Goal: Task Accomplishment & Management: Manage account settings

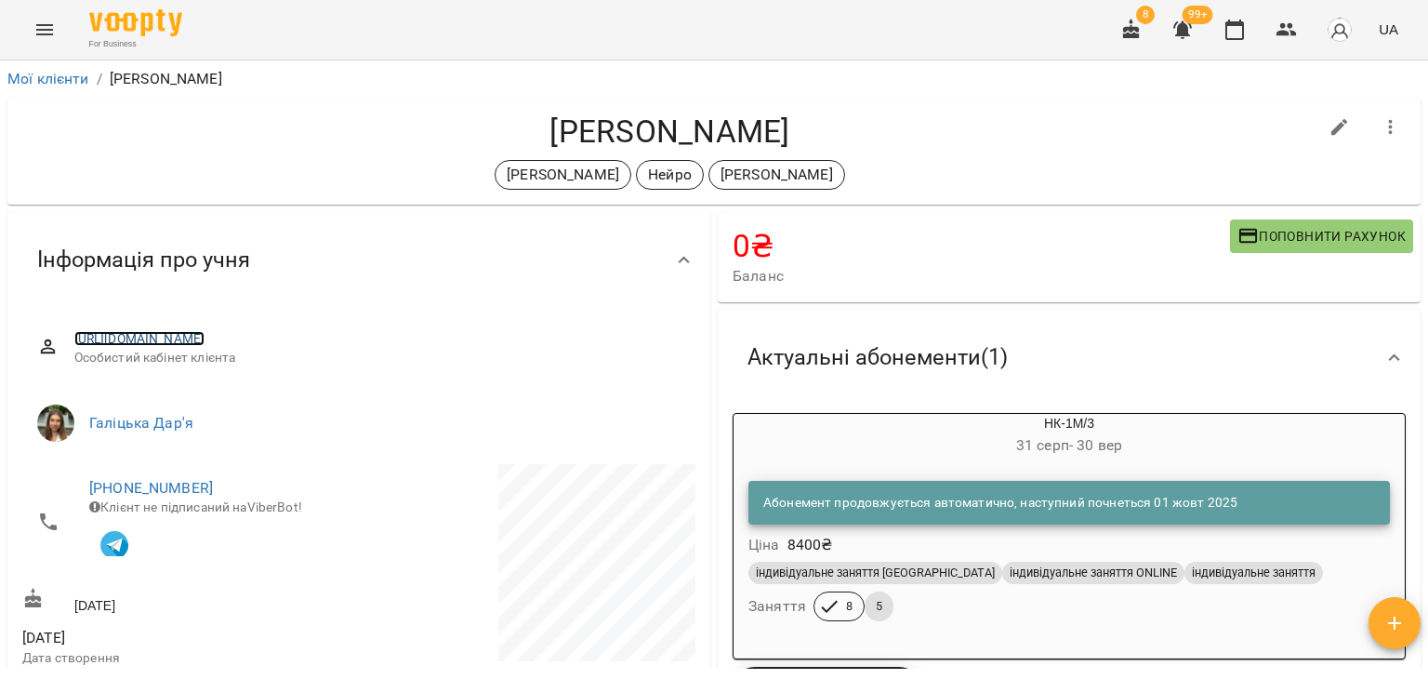
click at [205, 337] on link "[URL][DOMAIN_NAME]" at bounding box center [139, 338] width 131 height 15
click at [264, 350] on span "Особистий кабінет клієнта" at bounding box center [377, 358] width 606 height 19
click at [205, 344] on link "[URL][DOMAIN_NAME]" at bounding box center [139, 338] width 131 height 15
click at [2, 169] on div "Мої клієнти / [PERSON_NAME] [PERSON_NAME] Нейро [PERSON_NAME] 0 ₴ Баланс Поповн…" at bounding box center [714, 399] width 1428 height 679
click at [72, 80] on link "Мої клієнти" at bounding box center [48, 79] width 82 height 18
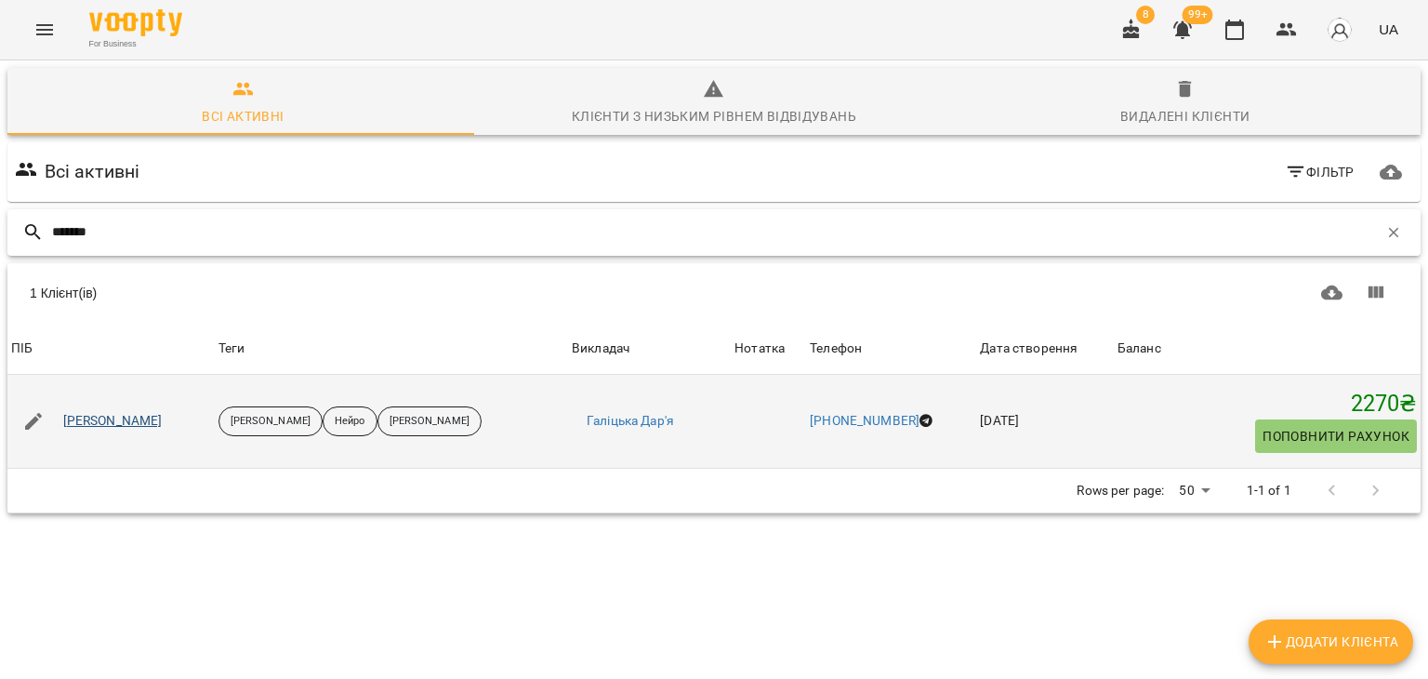
type input "*******"
click at [163, 420] on link "[PERSON_NAME]" at bounding box center [112, 421] width 99 height 19
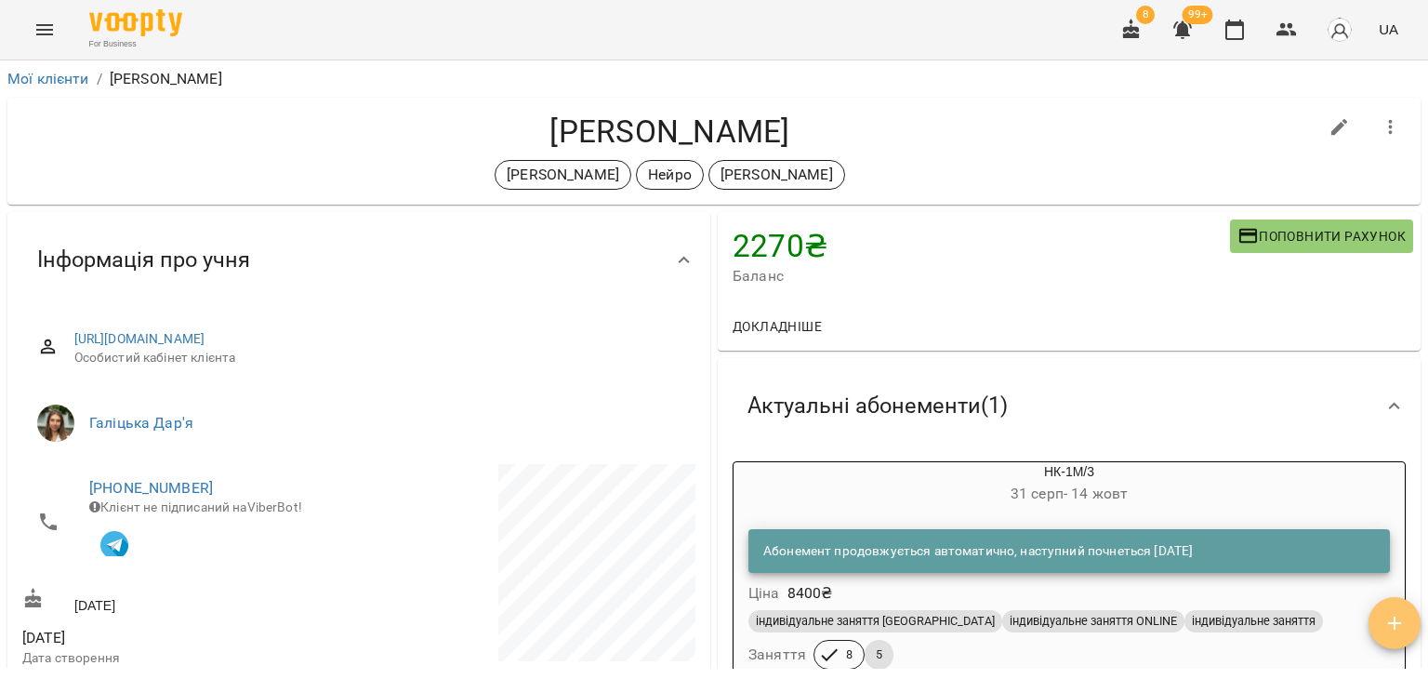
click at [1407, 618] on span "button" at bounding box center [1395, 623] width 52 height 22
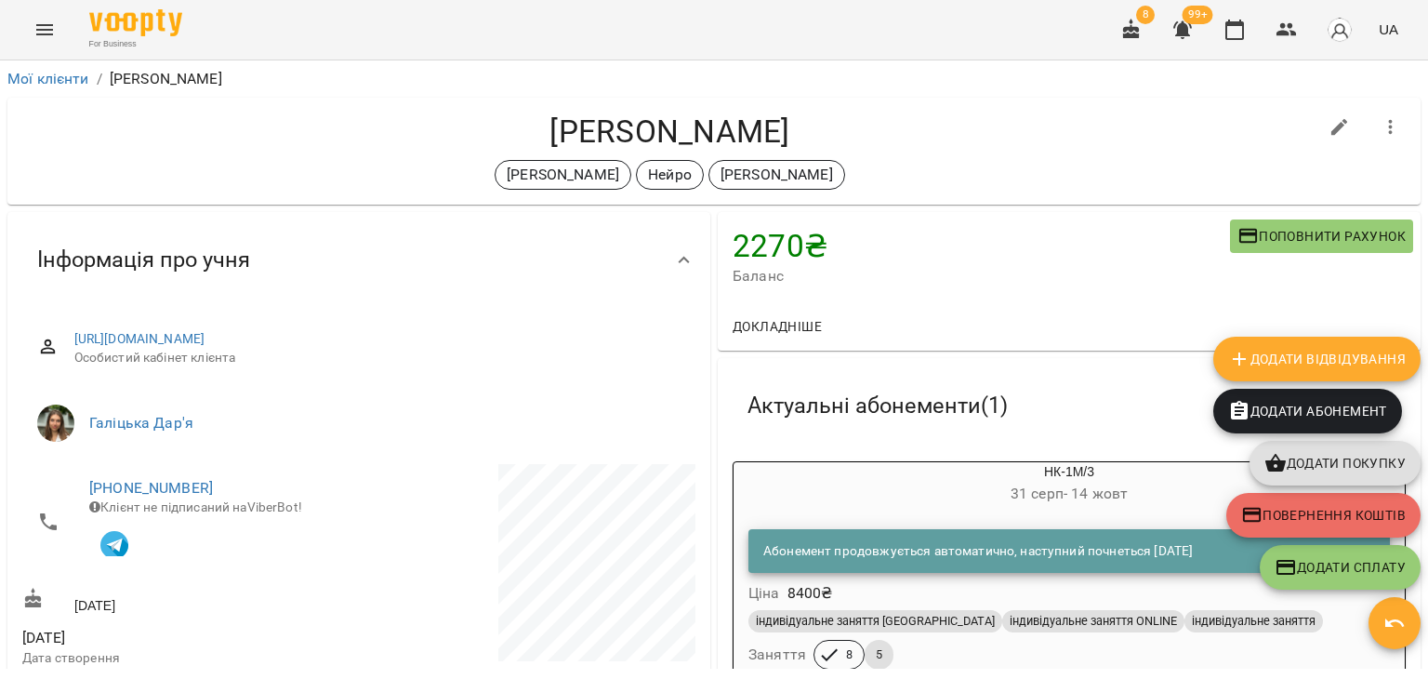
click at [1386, 472] on span "Додати покупку" at bounding box center [1334, 463] width 141 height 22
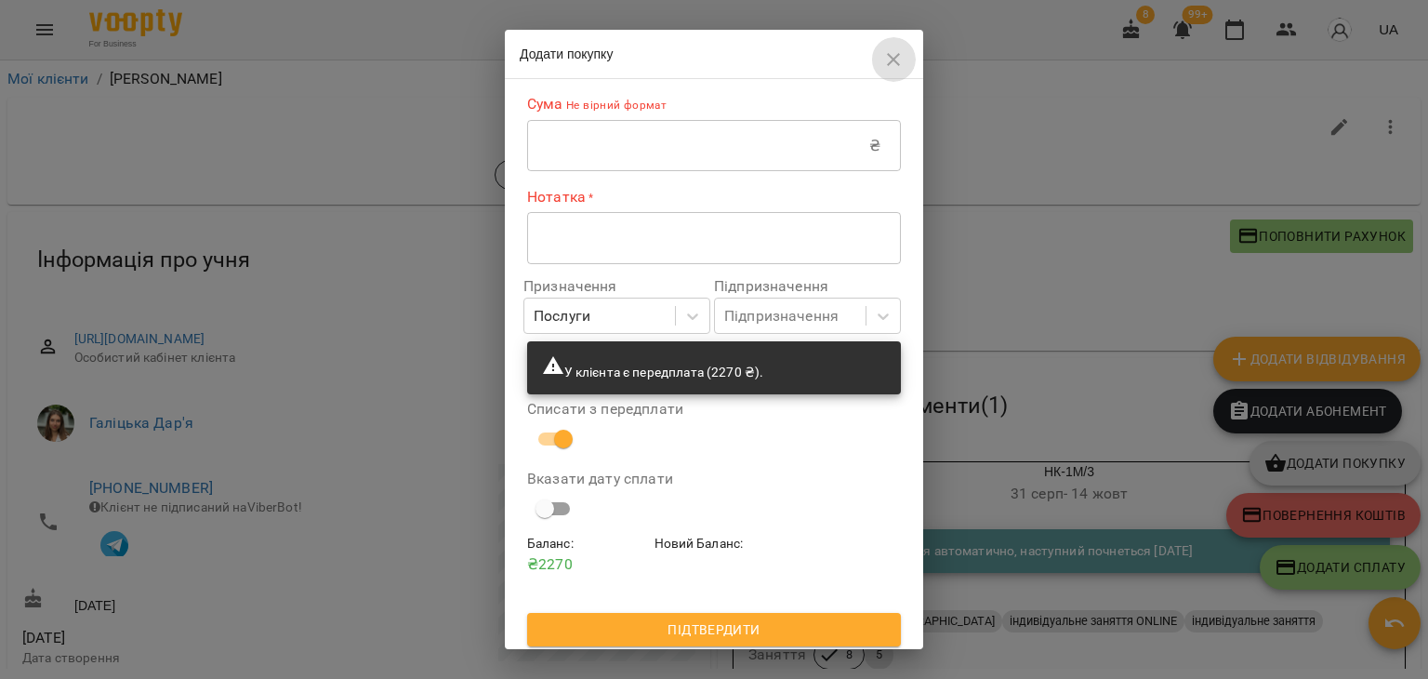
click at [891, 57] on icon "button" at bounding box center [893, 59] width 13 height 13
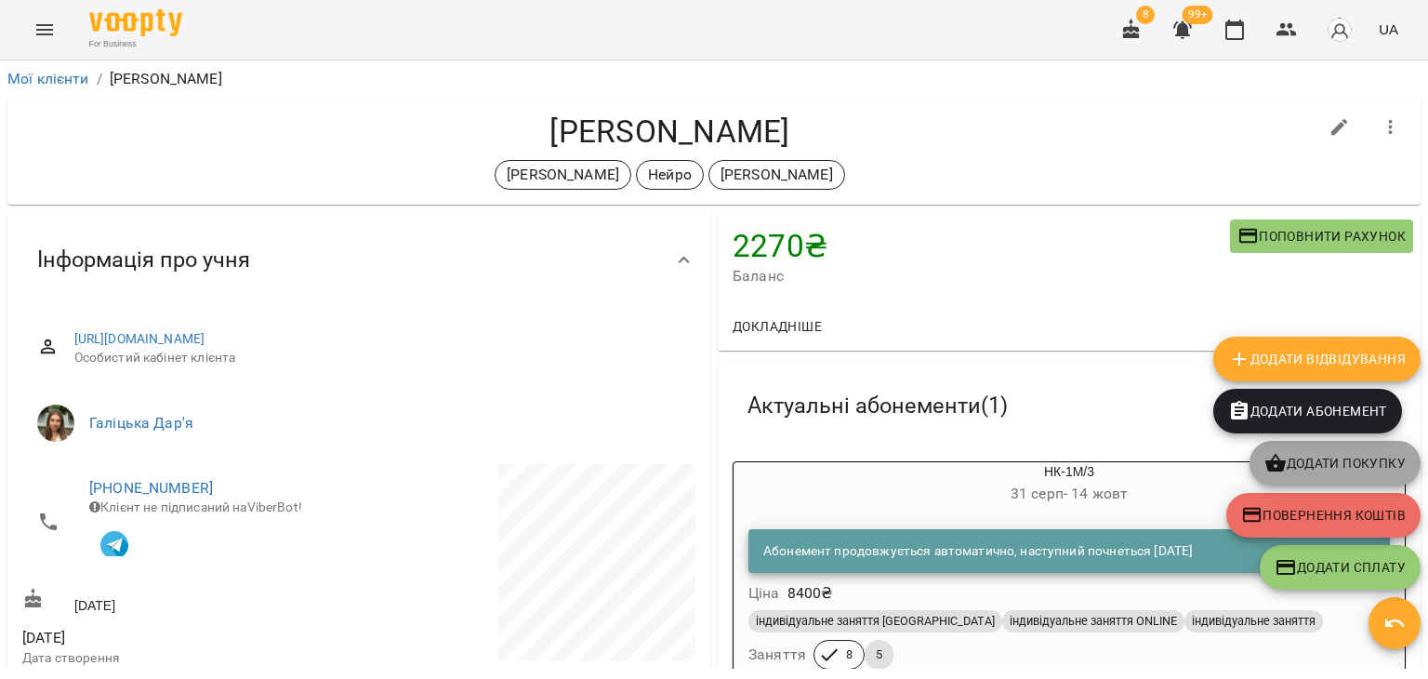
click at [1313, 448] on button "Додати покупку" at bounding box center [1335, 463] width 171 height 45
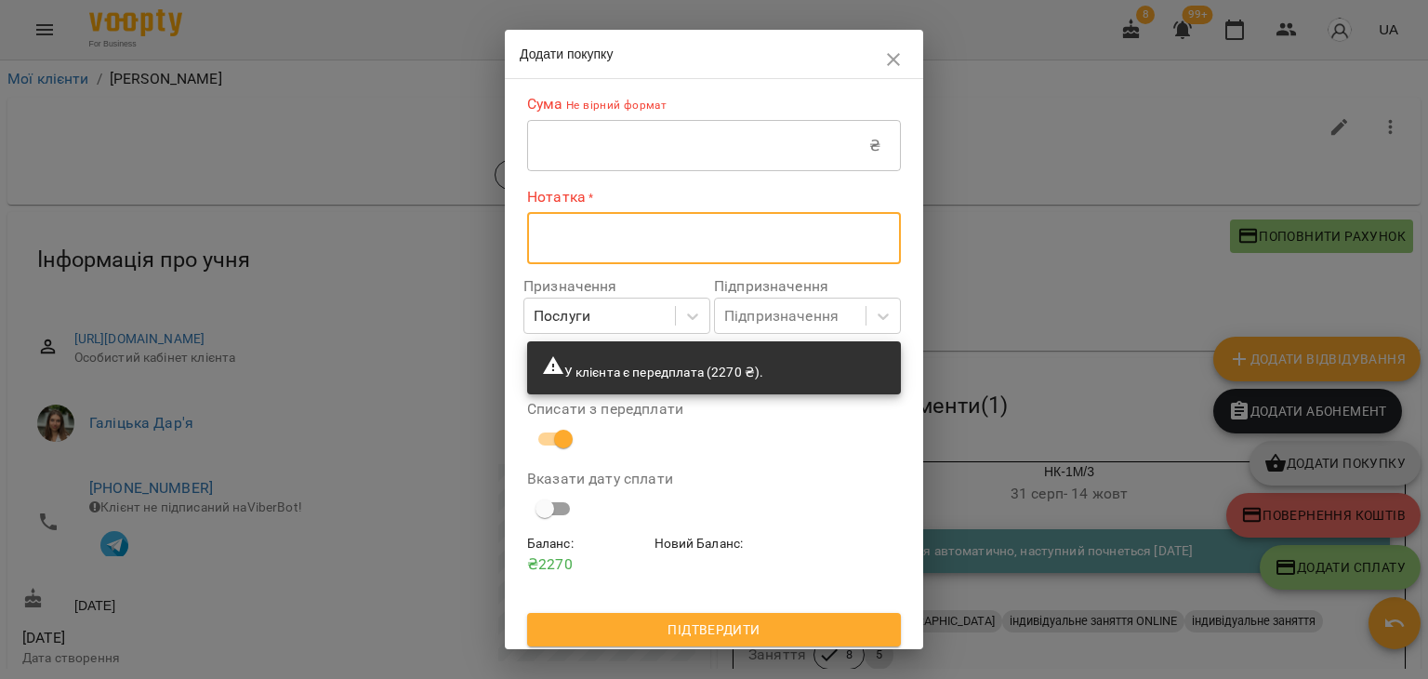
click at [635, 239] on textarea at bounding box center [714, 238] width 348 height 18
click at [824, 324] on div "Підпризначення" at bounding box center [781, 316] width 114 height 22
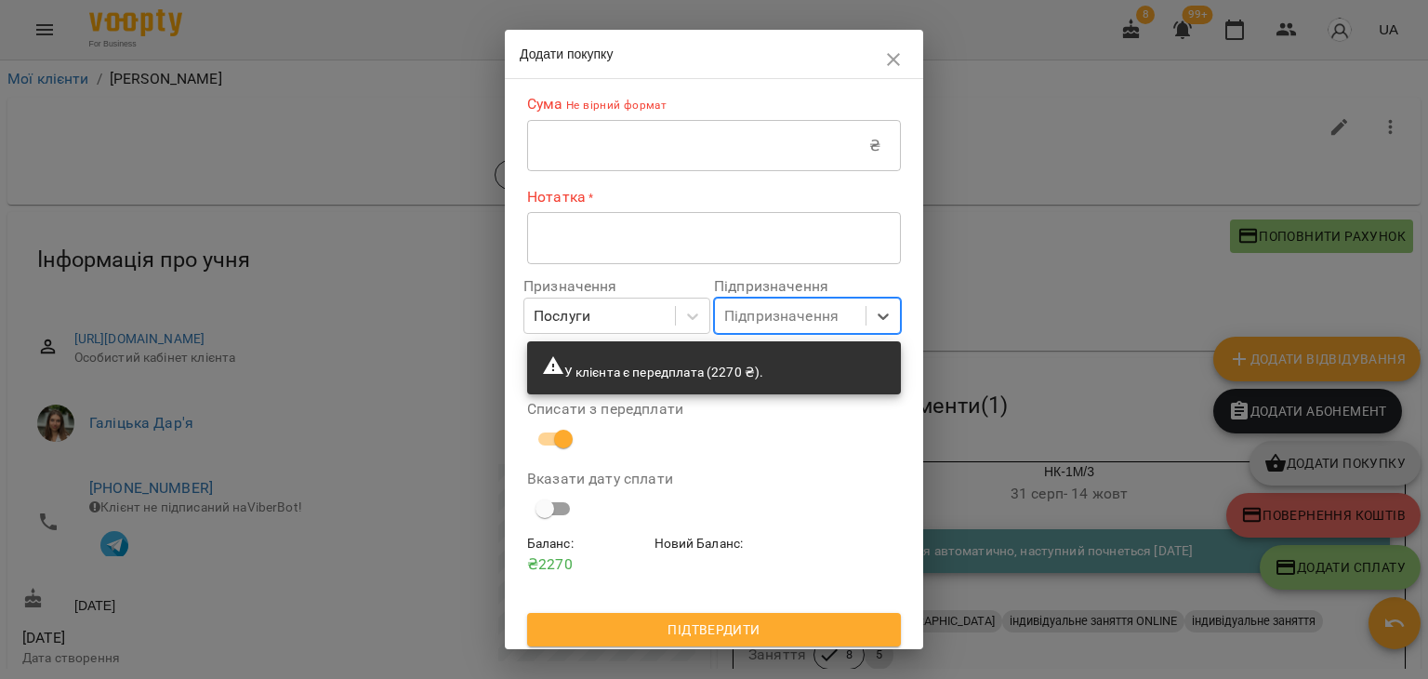
click at [824, 324] on div "Підпризначення" at bounding box center [781, 316] width 114 height 22
